Goal: Task Accomplishment & Management: Complete application form

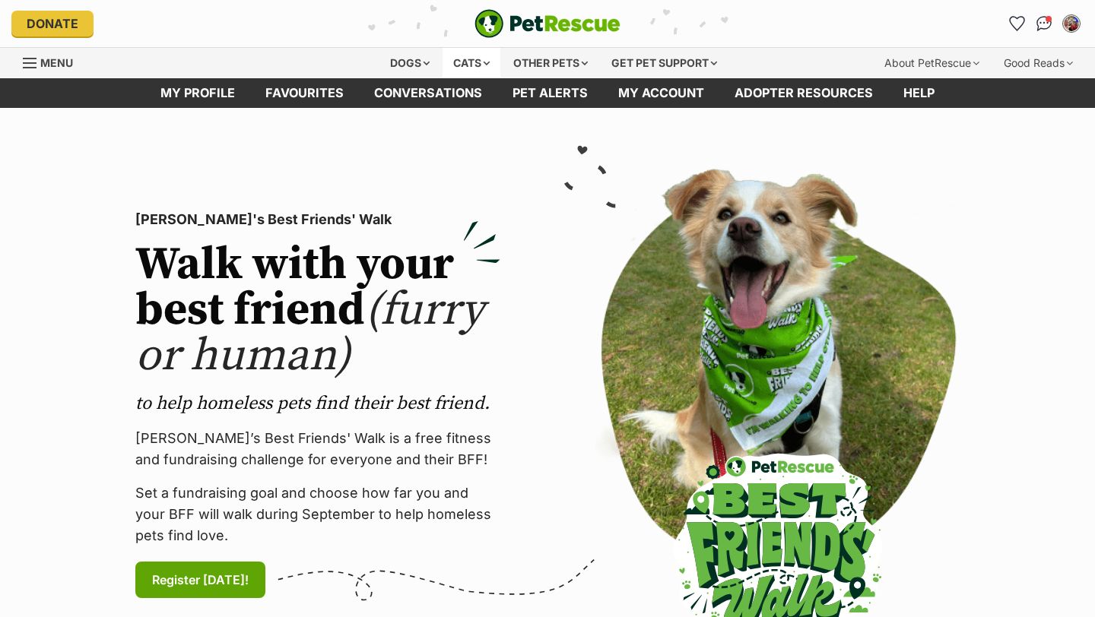
click at [469, 63] on div "Cats" at bounding box center [472, 63] width 58 height 30
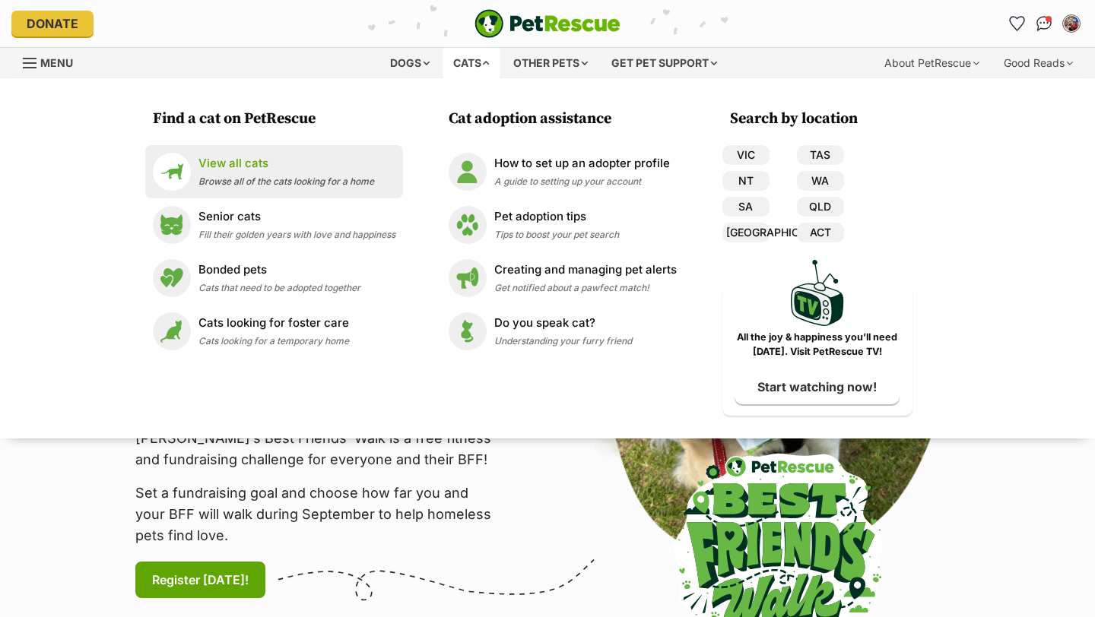
click at [261, 173] on div "View all cats Browse all of the cats looking for a home" at bounding box center [286, 171] width 176 height 33
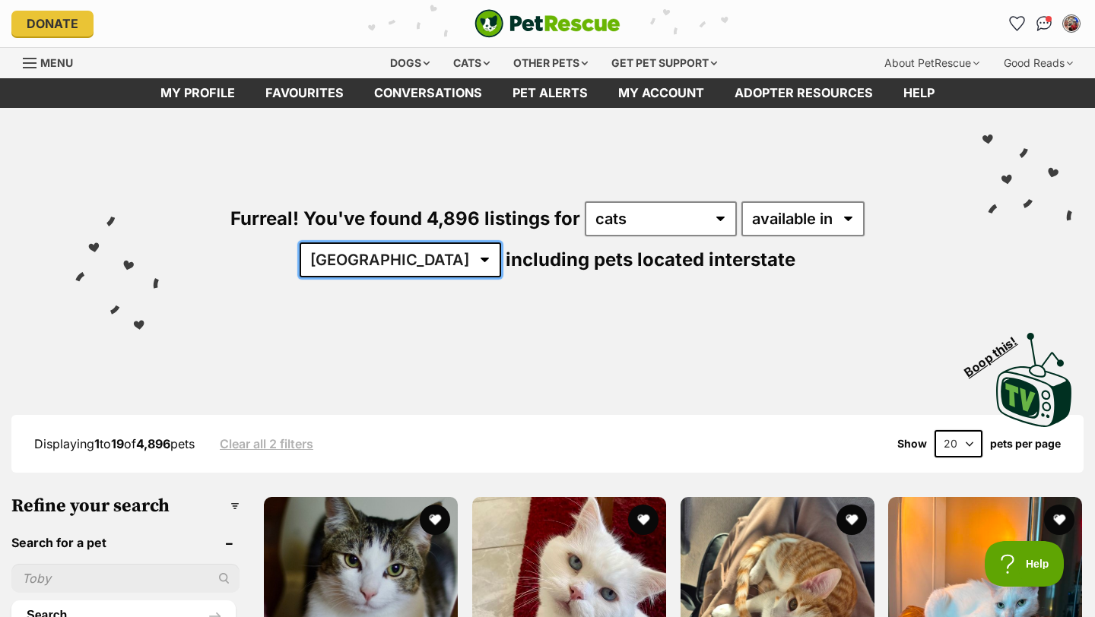
click at [501, 243] on select "Australia ACT NSW NT QLD SA TAS VIC WA" at bounding box center [401, 260] width 202 height 35
select select "VIC"
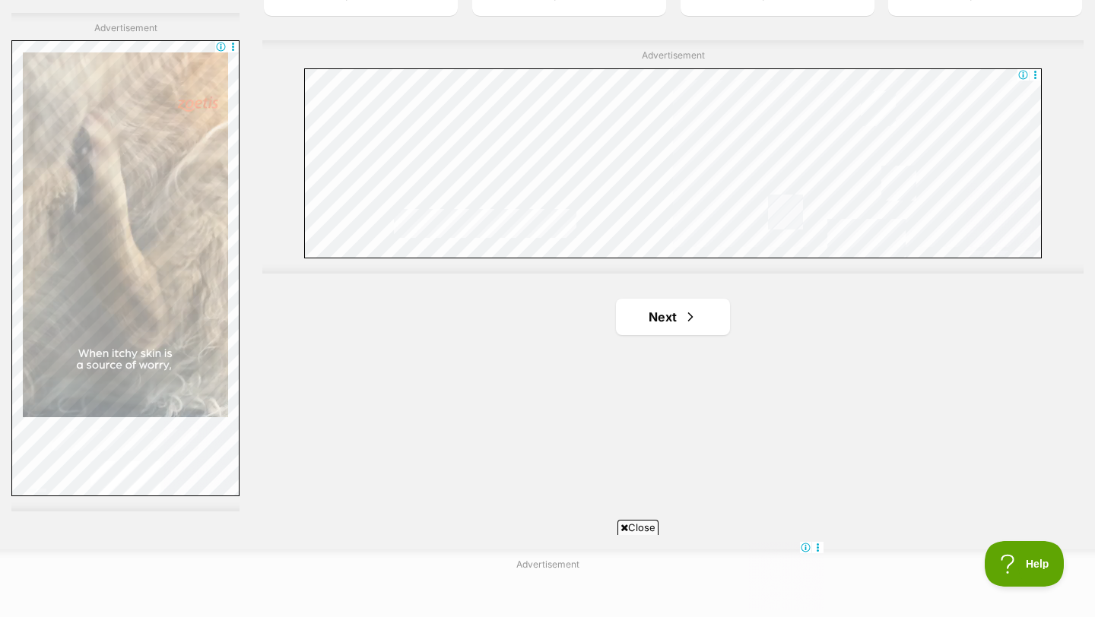
scroll to position [2707, 0]
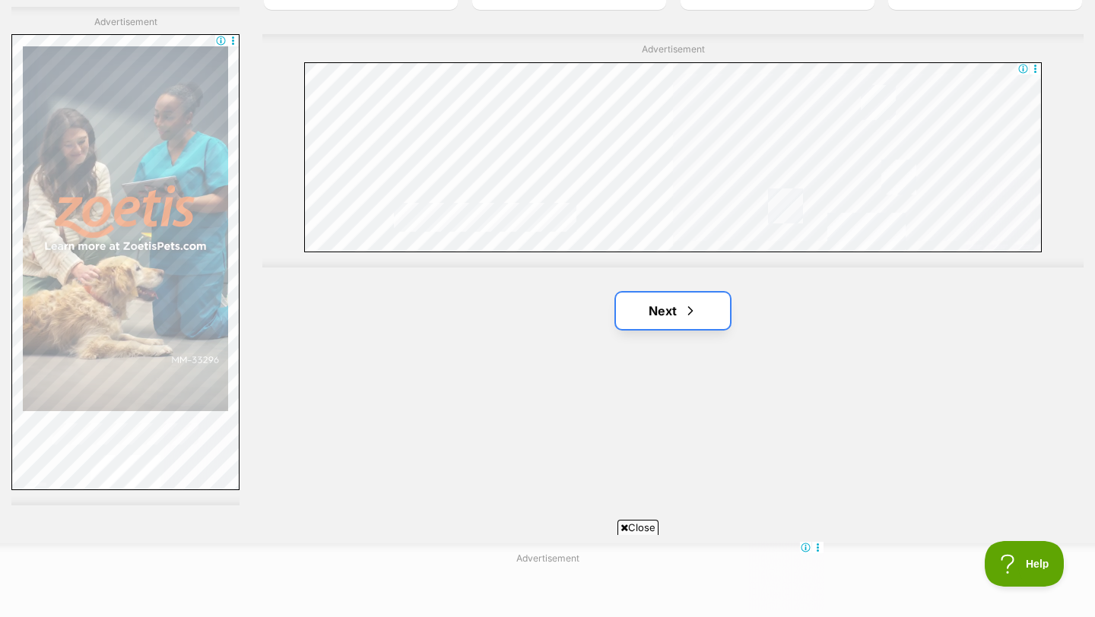
click at [677, 306] on link "Next" at bounding box center [673, 311] width 114 height 37
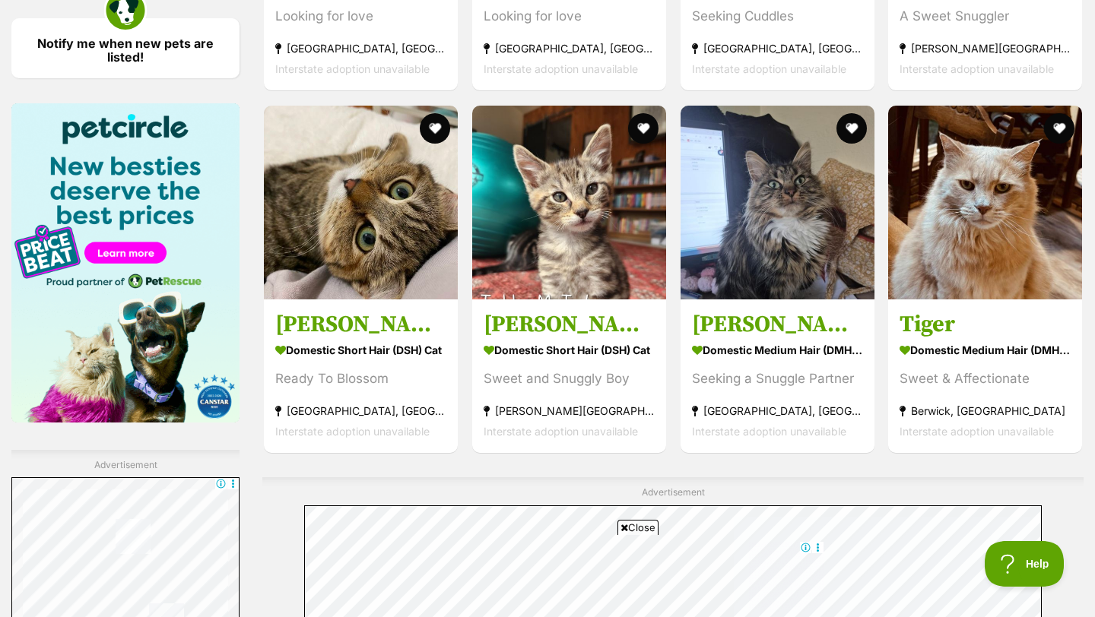
scroll to position [2312, 0]
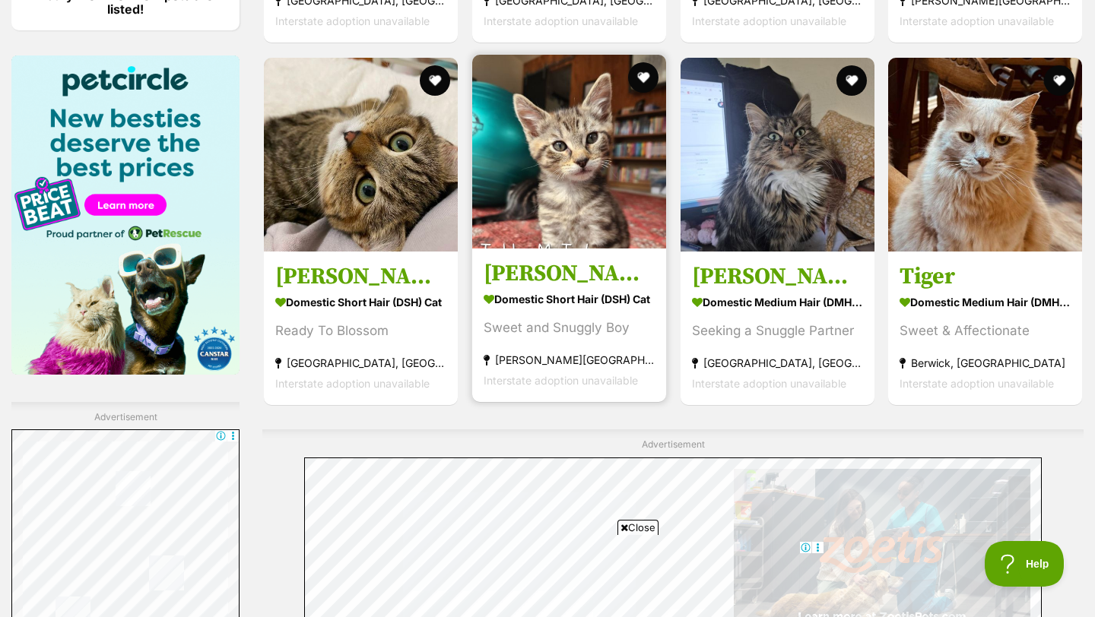
click at [576, 170] on img at bounding box center [569, 152] width 194 height 194
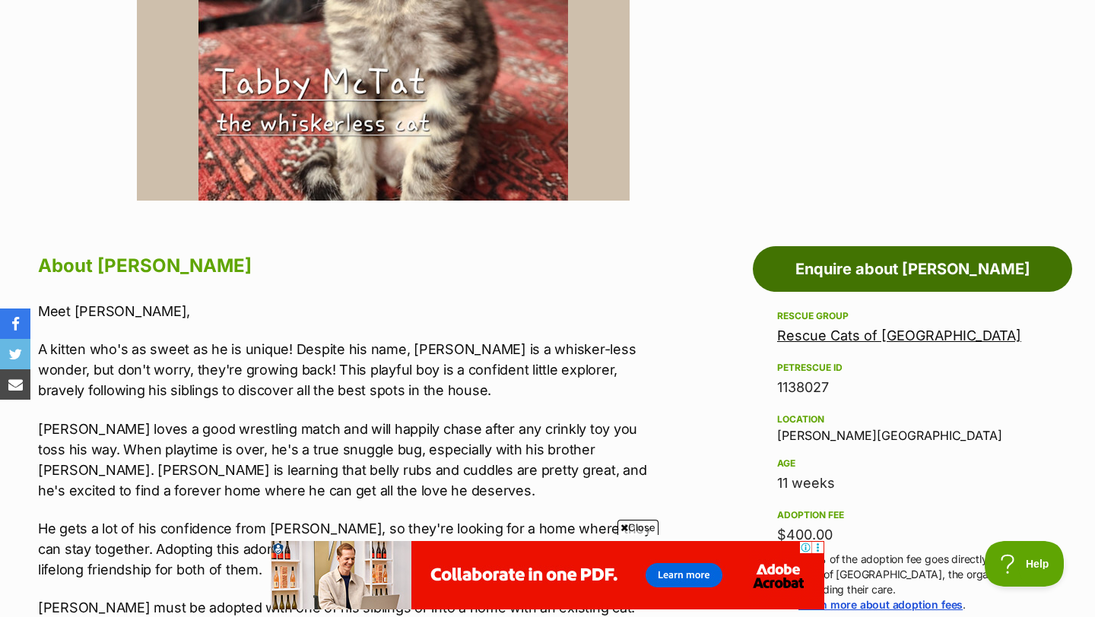
click at [1000, 262] on link "Enquire about Tabby McTat" at bounding box center [912, 269] width 319 height 46
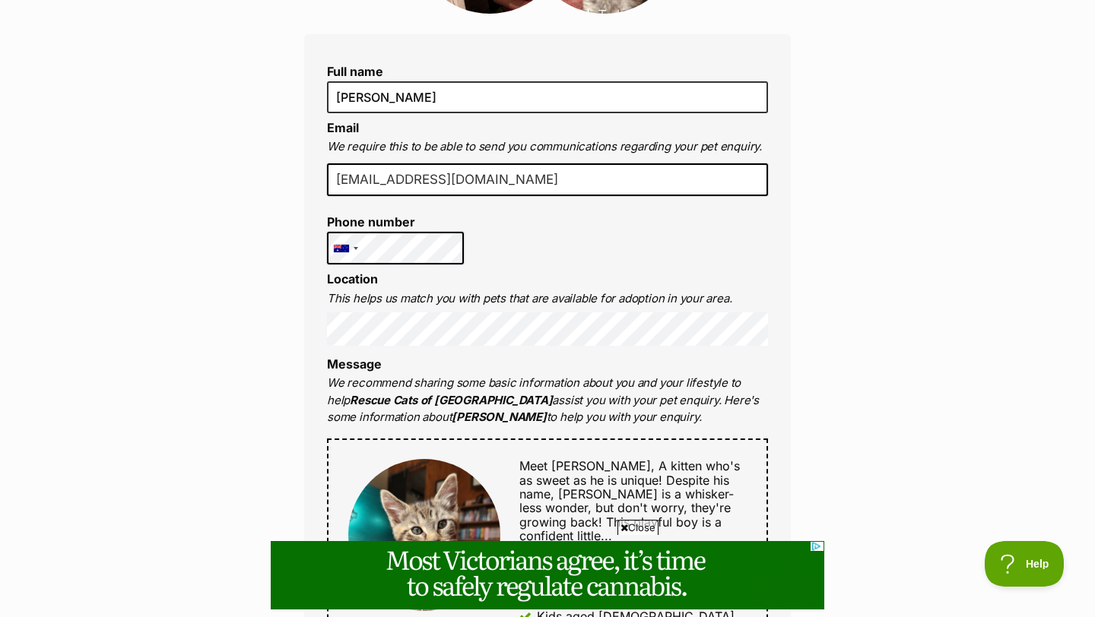
scroll to position [335, 0]
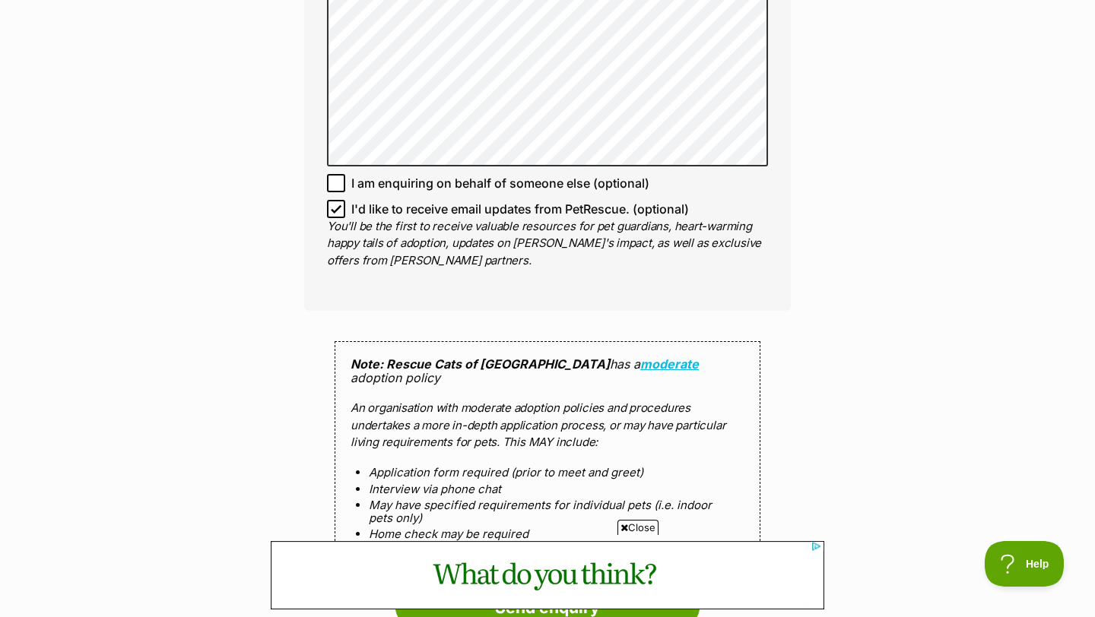
scroll to position [1065, 0]
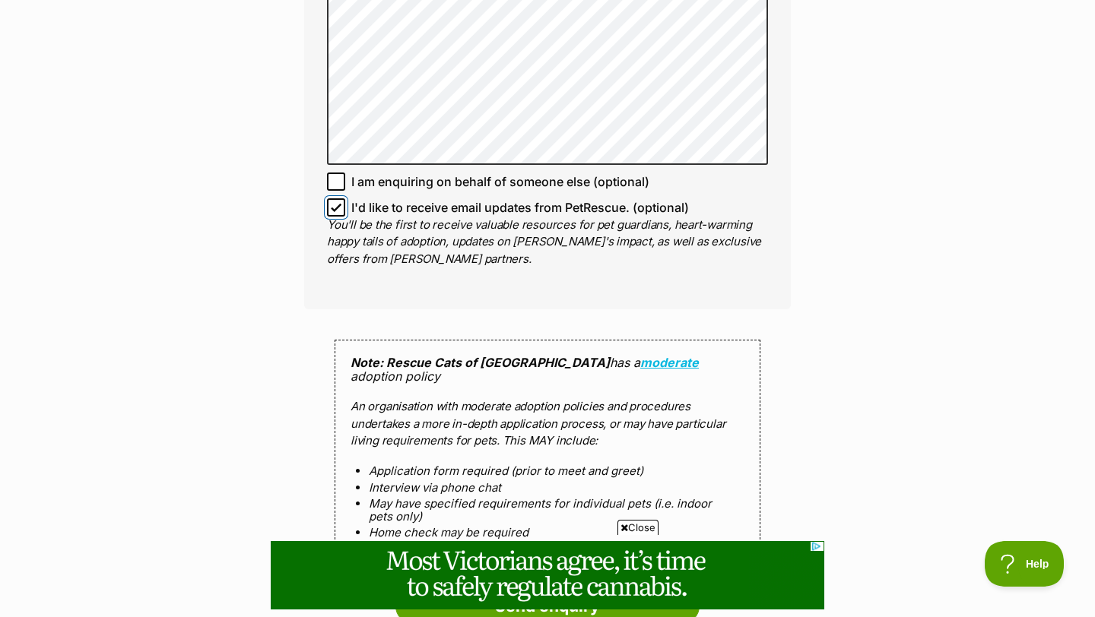
click at [330, 199] on input "I'd like to receive email updates from PetRescue. (optional)" at bounding box center [336, 207] width 18 height 18
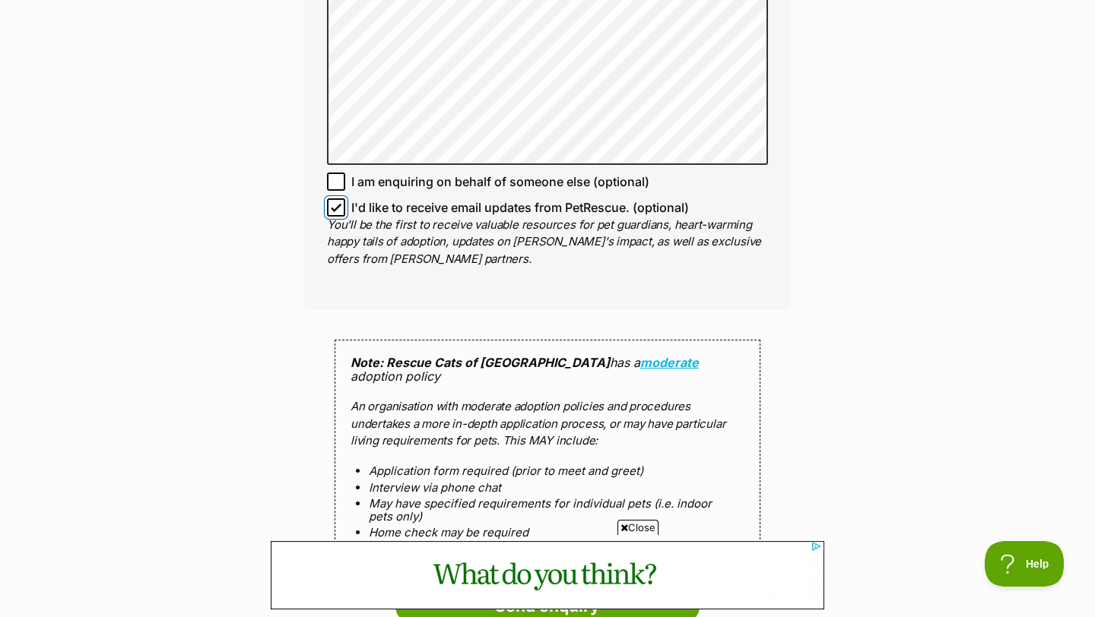
checkbox input "false"
click at [255, 227] on div "Enquire about Tabby McTat Full name TYLER HARVEY Email We require this to be ab…" at bounding box center [547, 44] width 1095 height 1941
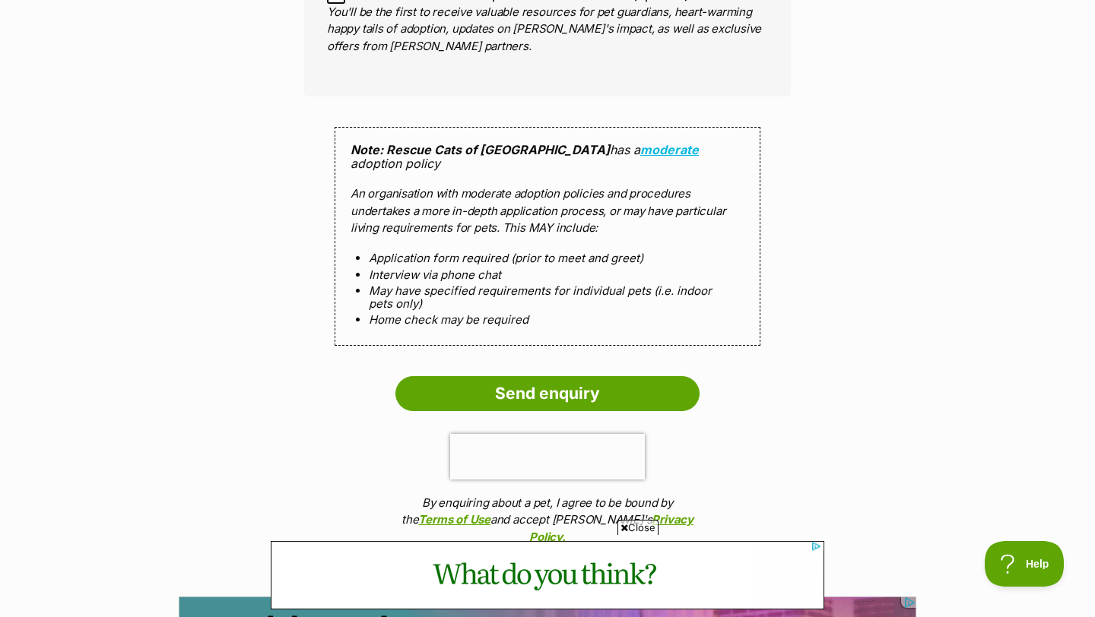
scroll to position [0, 0]
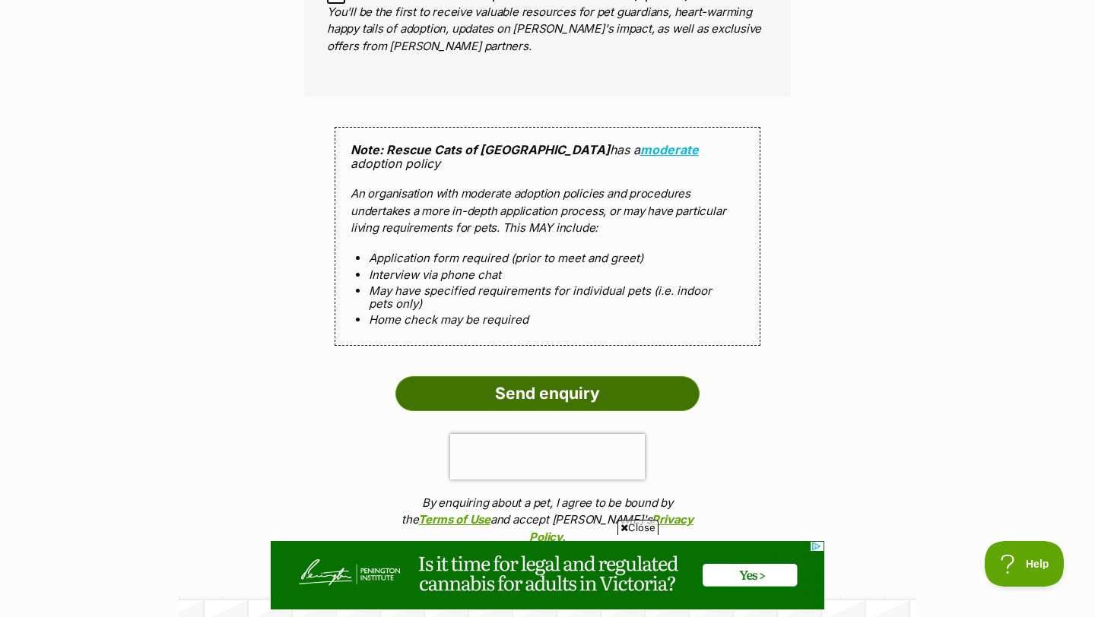
click at [471, 376] on input "Send enquiry" at bounding box center [547, 393] width 304 height 35
